Goal: Task Accomplishment & Management: Complete application form

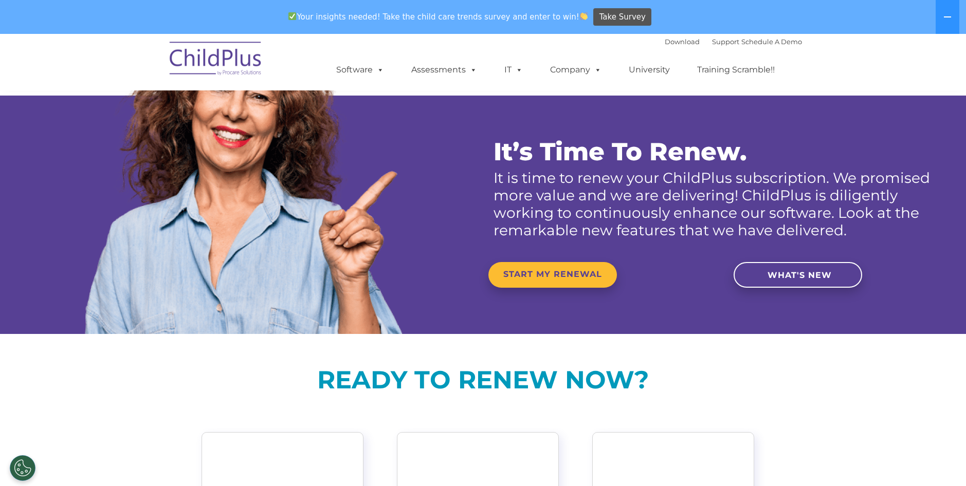
scroll to position [103, 0]
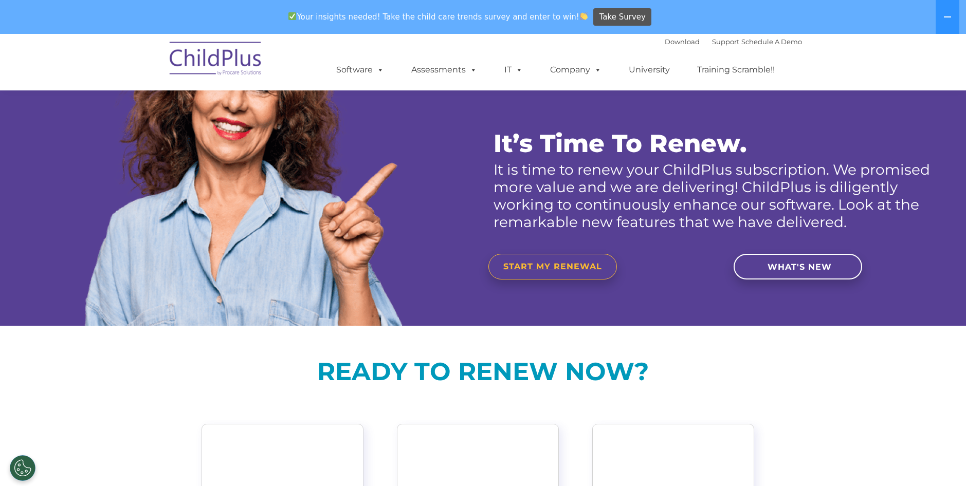
click at [566, 272] on link "START MY RENEWAL" at bounding box center [553, 267] width 129 height 26
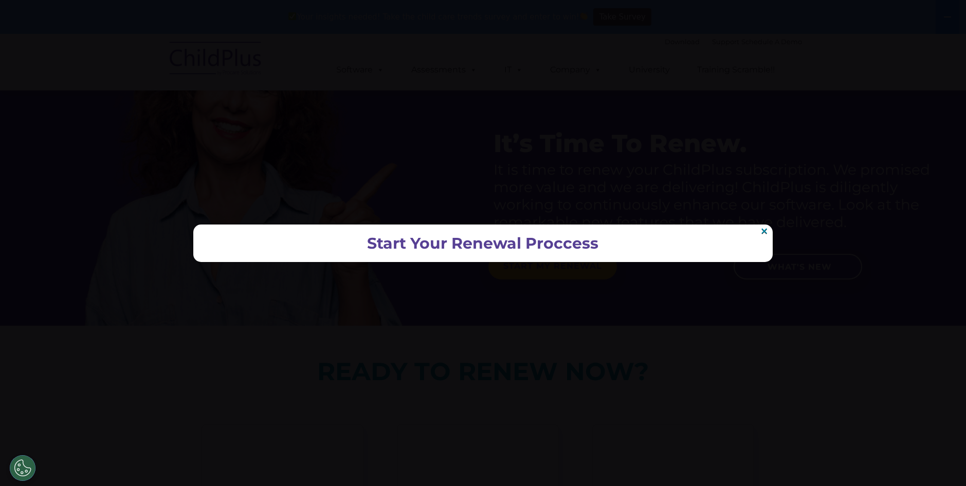
click at [535, 242] on h2 "Start Your Renewal Proccess" at bounding box center [483, 243] width 559 height 17
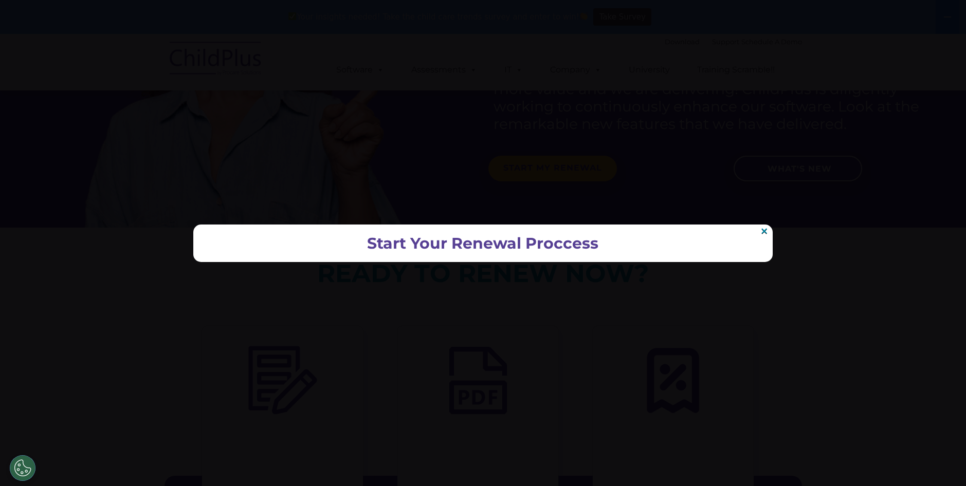
scroll to position [206, 0]
click at [763, 229] on link "×" at bounding box center [764, 231] width 9 height 8
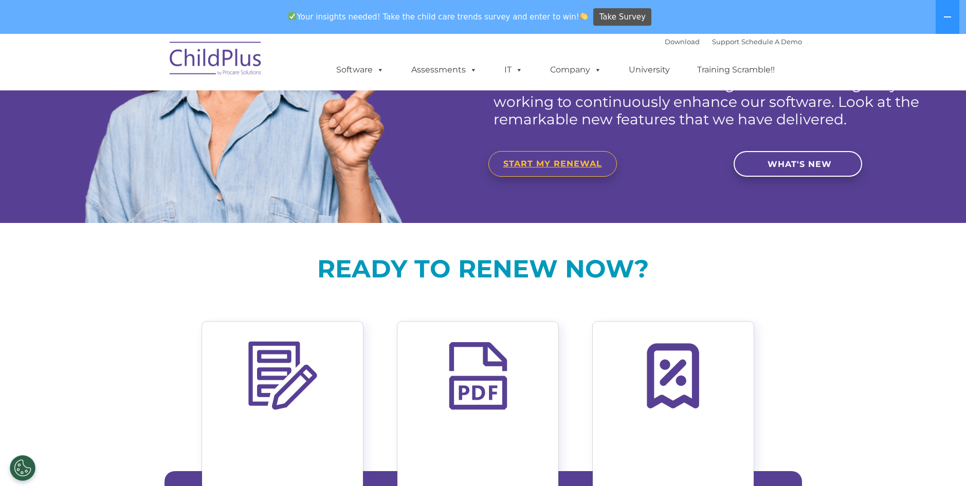
click at [544, 168] on span "START MY RENEWAL" at bounding box center [552, 164] width 99 height 10
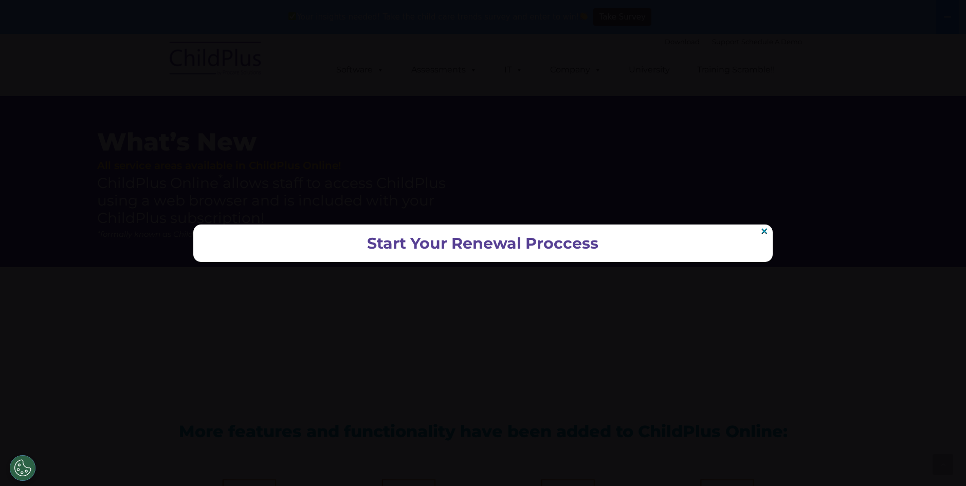
scroll to position [1411, 0]
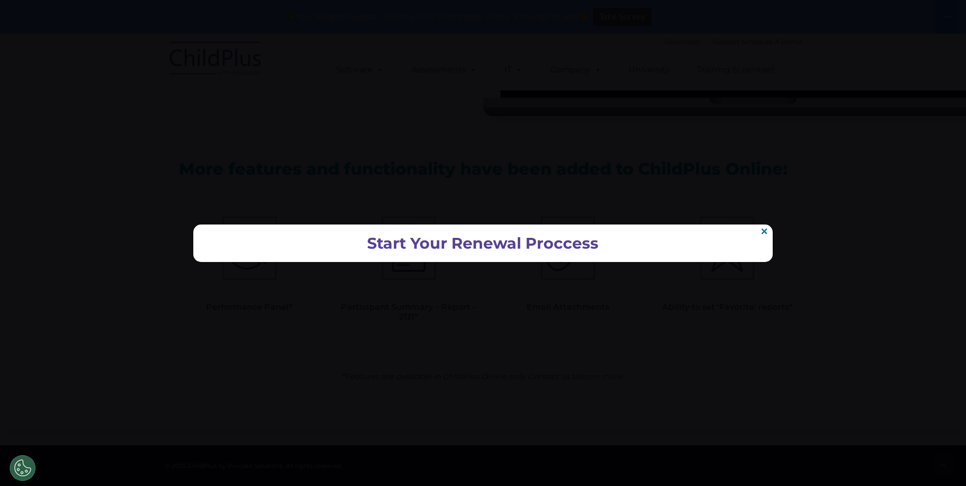
click at [455, 245] on h2 "Start Your Renewal Proccess" at bounding box center [483, 243] width 559 height 17
click at [542, 243] on h2 "Start Your Renewal Proccess" at bounding box center [483, 243] width 559 height 17
drag, startPoint x: 542, startPoint y: 243, endPoint x: 585, endPoint y: 248, distance: 43.5
click at [585, 248] on h2 "Start Your Renewal Proccess" at bounding box center [483, 243] width 559 height 17
click at [616, 244] on h2 "Start Your Renewal Proccess" at bounding box center [483, 243] width 559 height 17
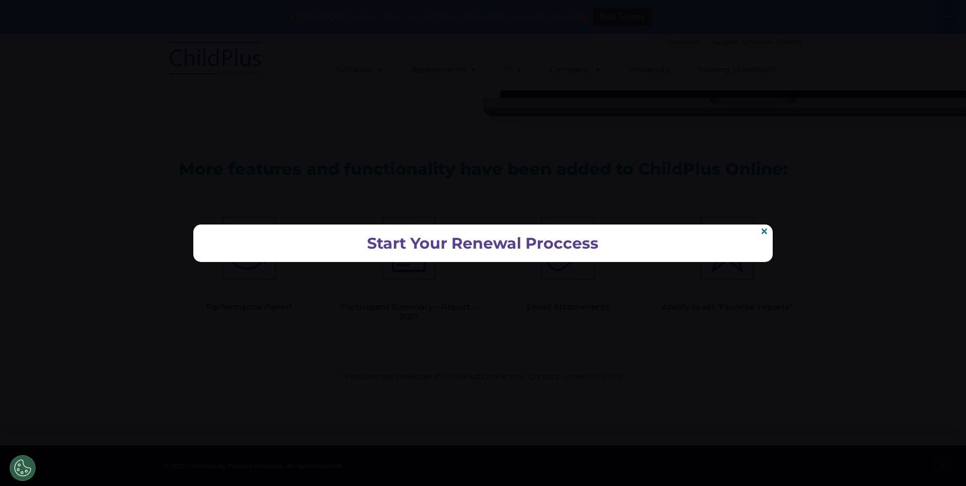
click at [482, 248] on h2 "Start Your Renewal Proccess" at bounding box center [483, 243] width 559 height 17
click at [480, 247] on h2 "Start Your Renewal Proccess" at bounding box center [483, 243] width 559 height 17
click at [479, 247] on h2 "Start Your Renewal Proccess" at bounding box center [483, 243] width 559 height 17
click at [479, 246] on h2 "Start Your Renewal Proccess" at bounding box center [483, 243] width 559 height 17
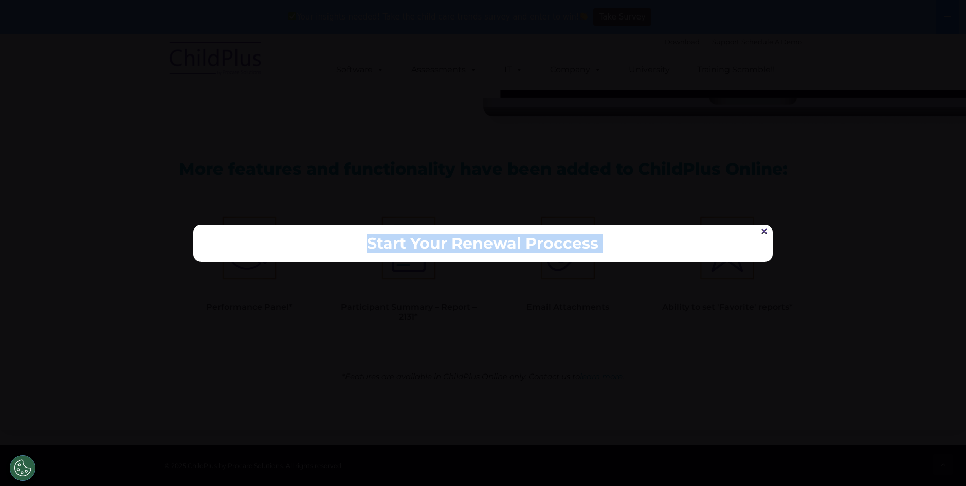
click at [765, 227] on link "×" at bounding box center [764, 231] width 9 height 8
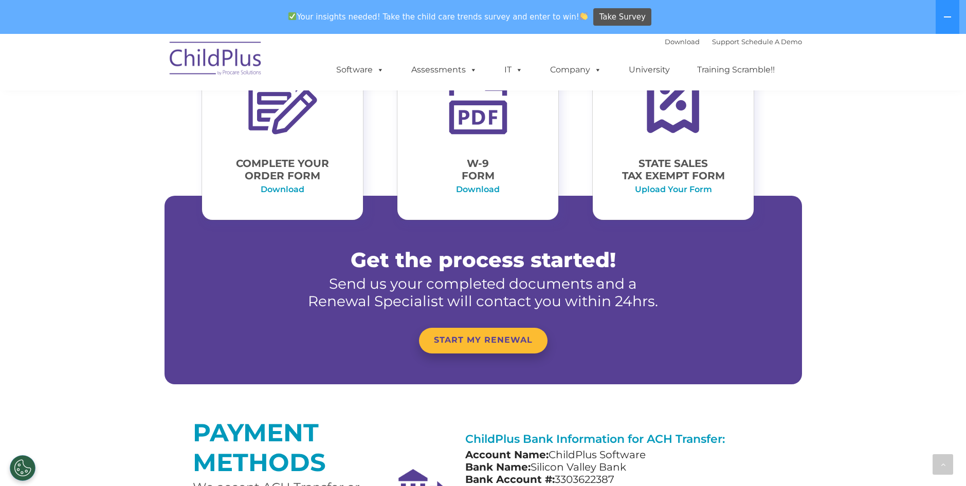
scroll to position [480, 0]
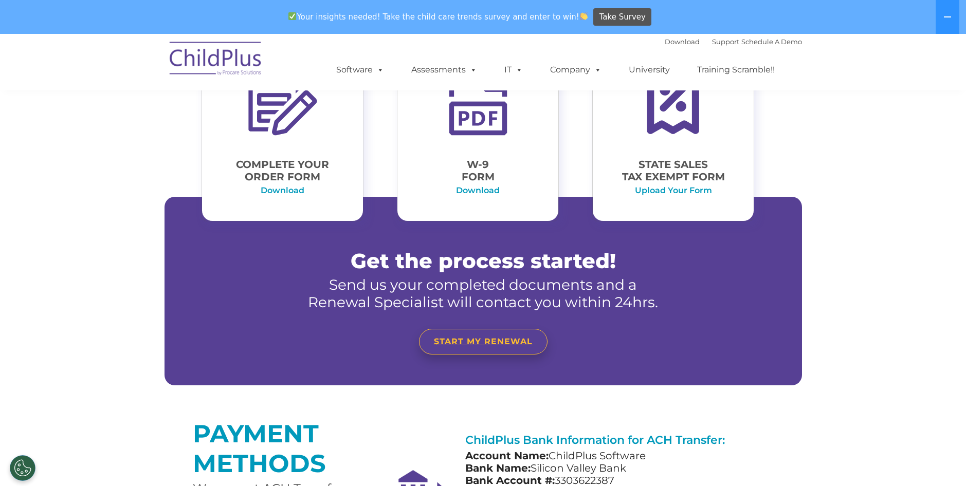
click at [489, 345] on span "START MY RENEWAL" at bounding box center [483, 342] width 99 height 10
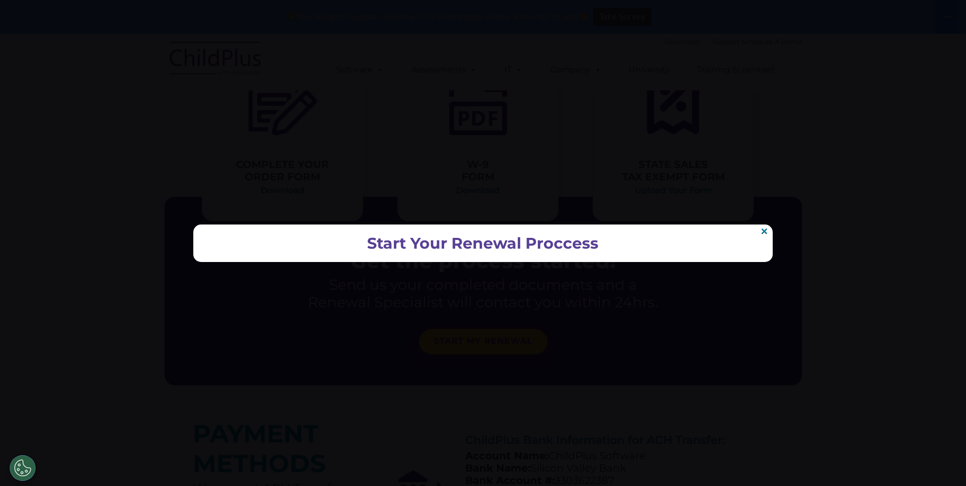
click at [698, 310] on div at bounding box center [483, 243] width 966 height 486
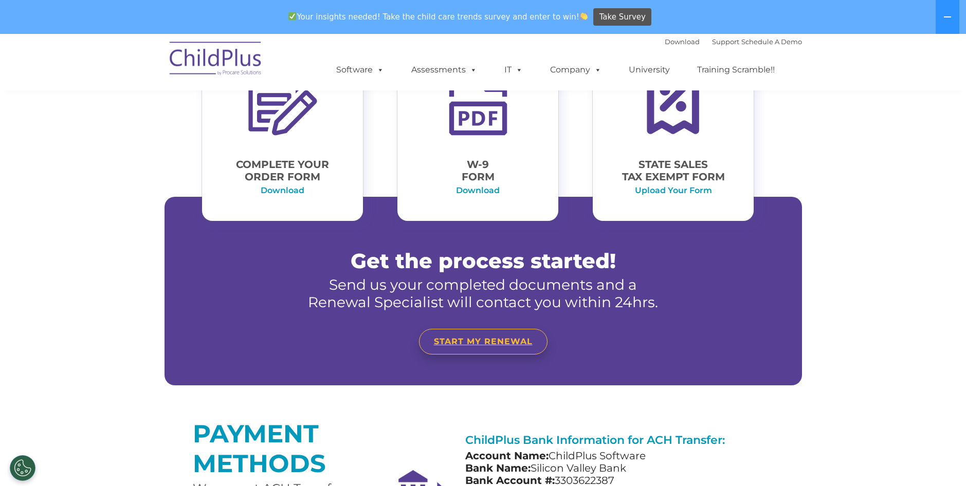
click at [462, 339] on span "START MY RENEWAL" at bounding box center [483, 342] width 99 height 10
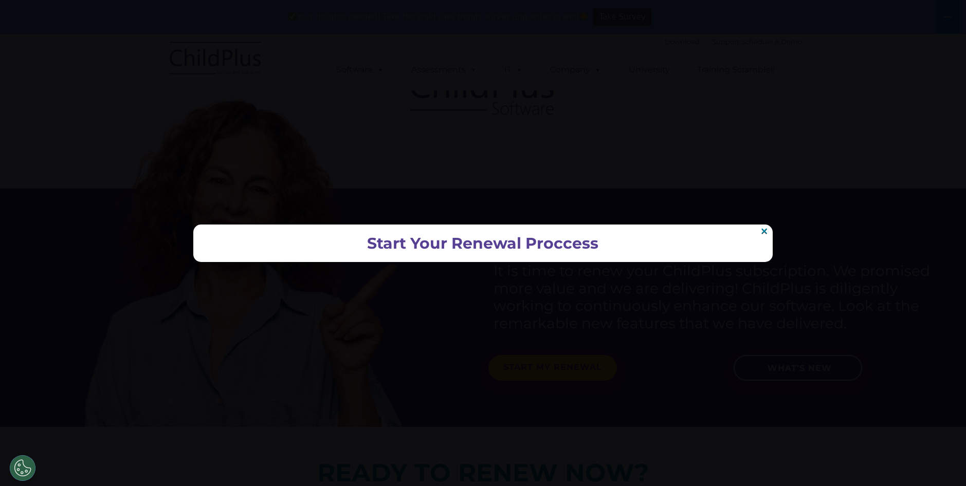
scroll to position [0, 0]
click at [808, 92] on div at bounding box center [483, 243] width 966 height 486
